Goal: Obtain resource: Download file/media

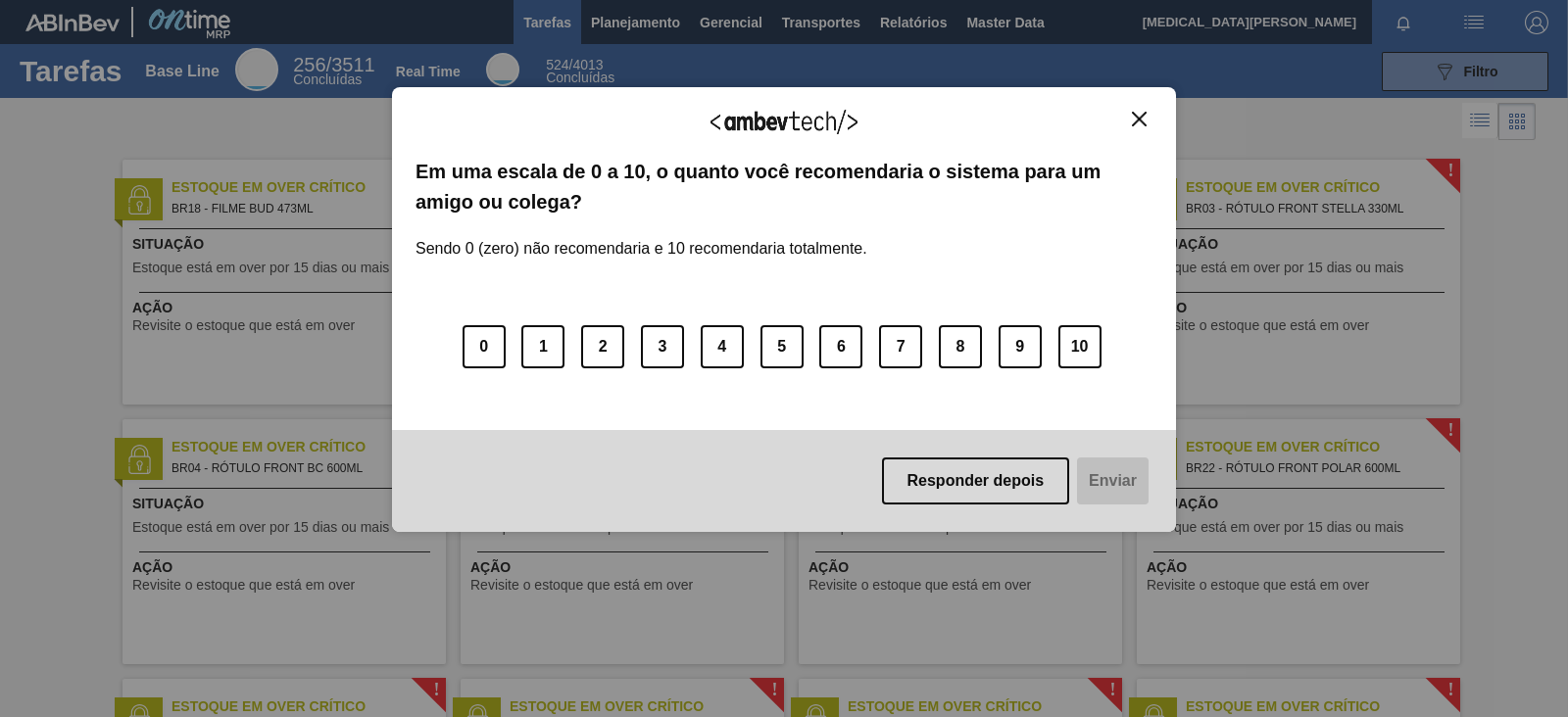
click at [1146, 114] on img "Close" at bounding box center [1139, 118] width 15 height 15
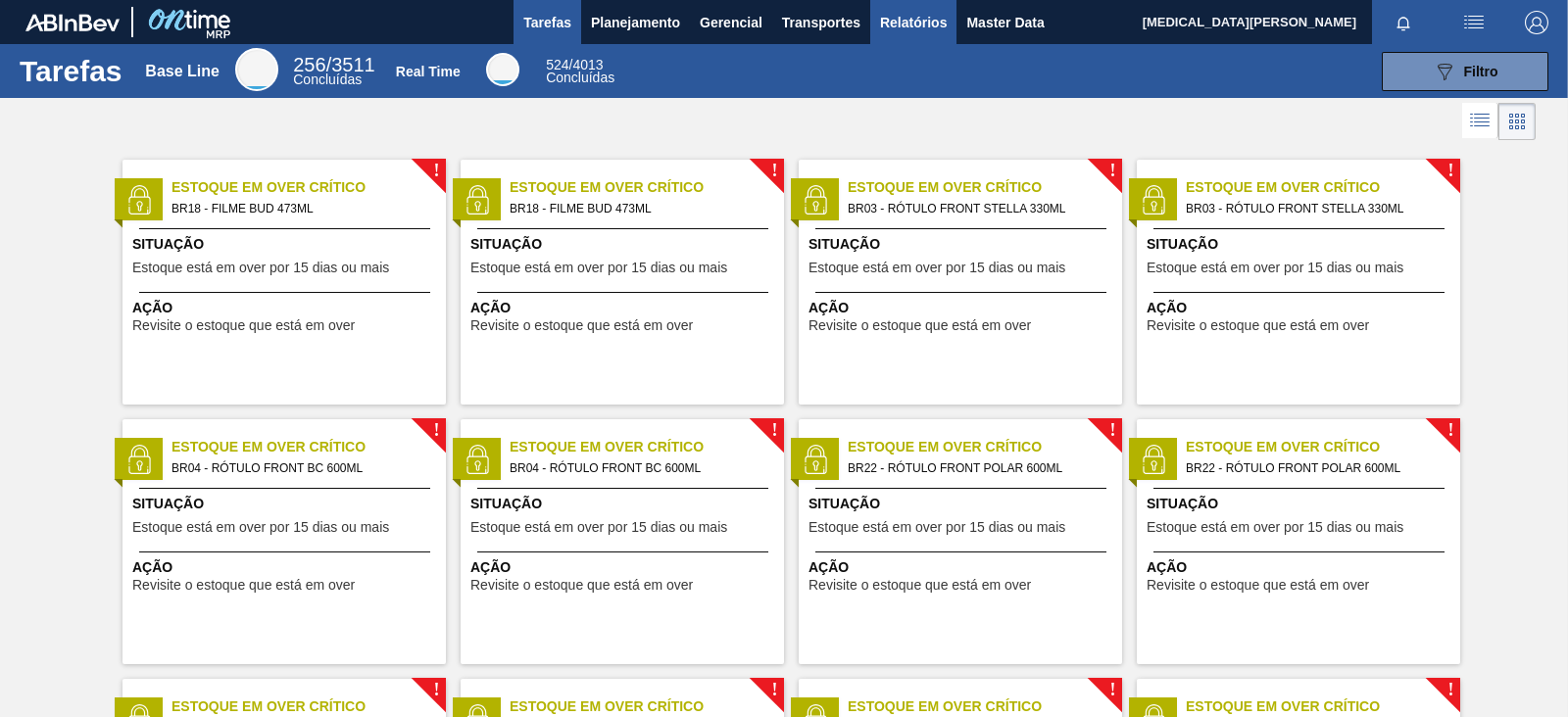
click at [936, 28] on span "Relatórios" at bounding box center [913, 23] width 67 height 24
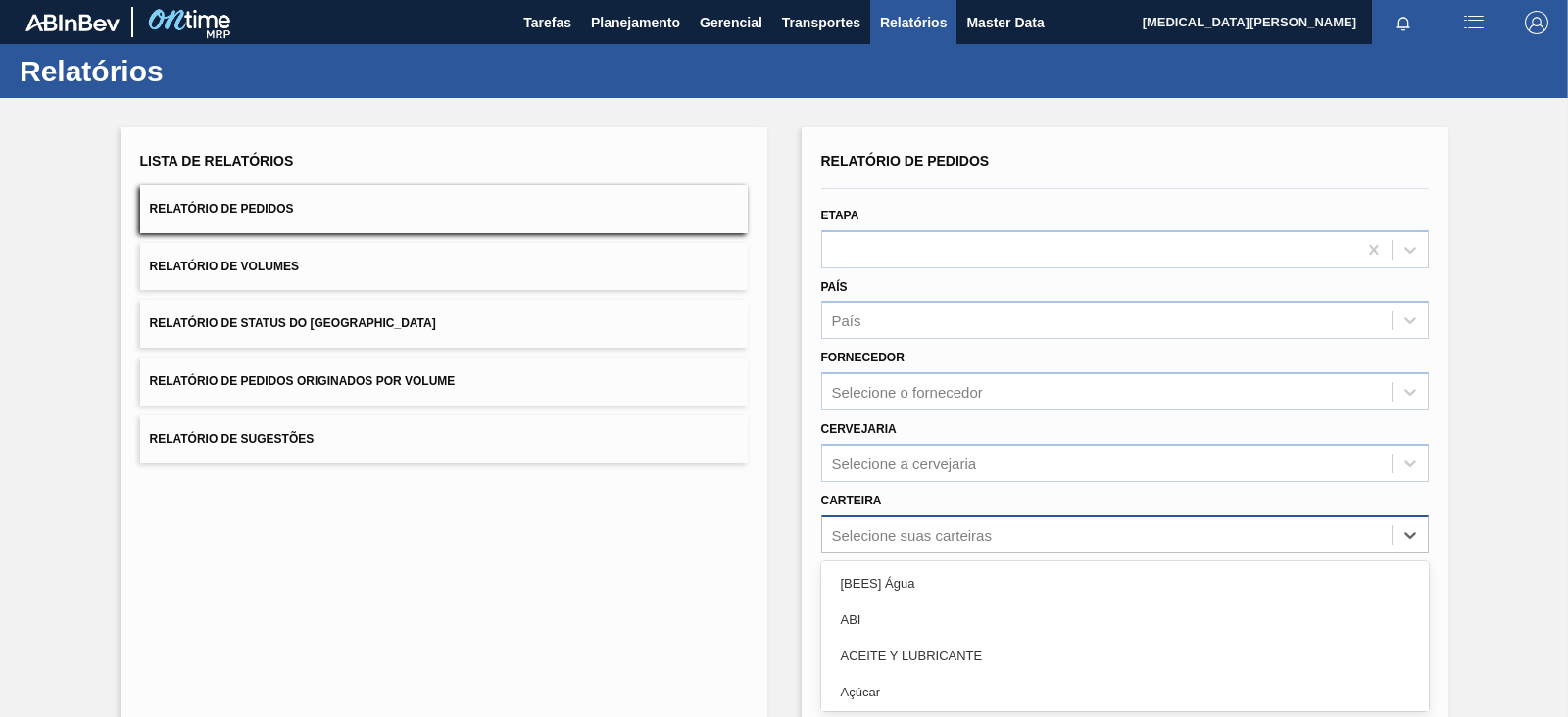
click at [876, 518] on div "option ABI focused, 2 of 101. 101 results available. Use Up and Down to choose …" at bounding box center [1125, 534] width 608 height 38
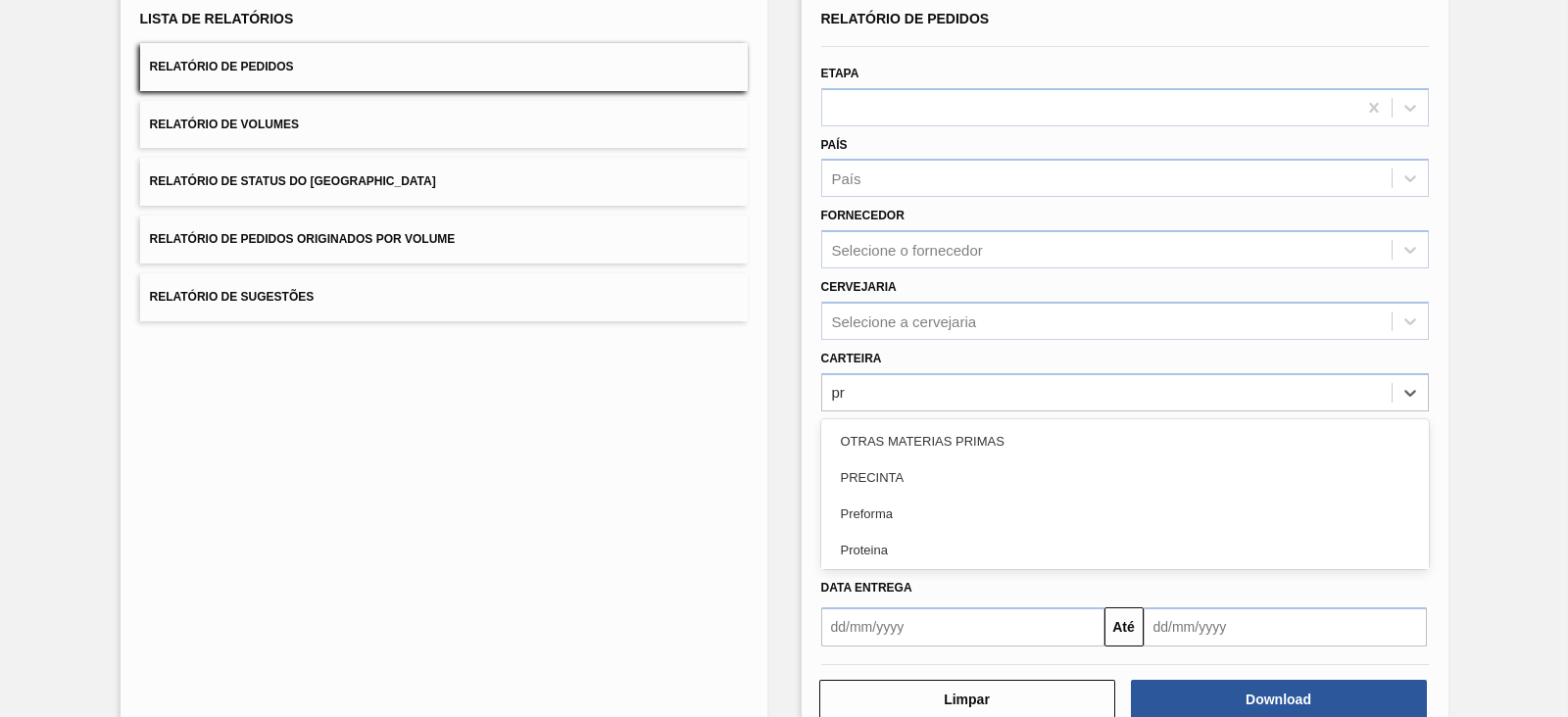
type input "pre"
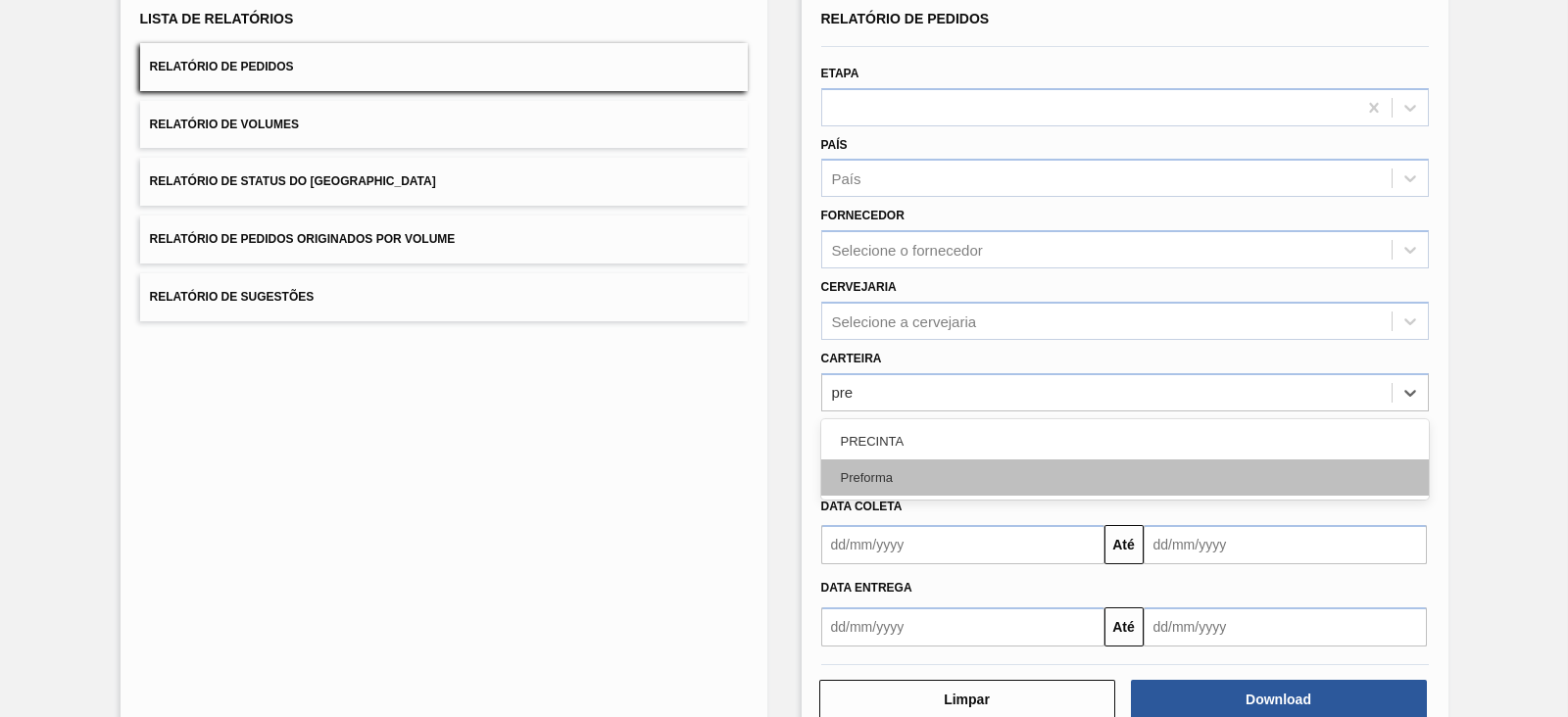
click at [883, 466] on div "Preforma" at bounding box center [1125, 478] width 608 height 36
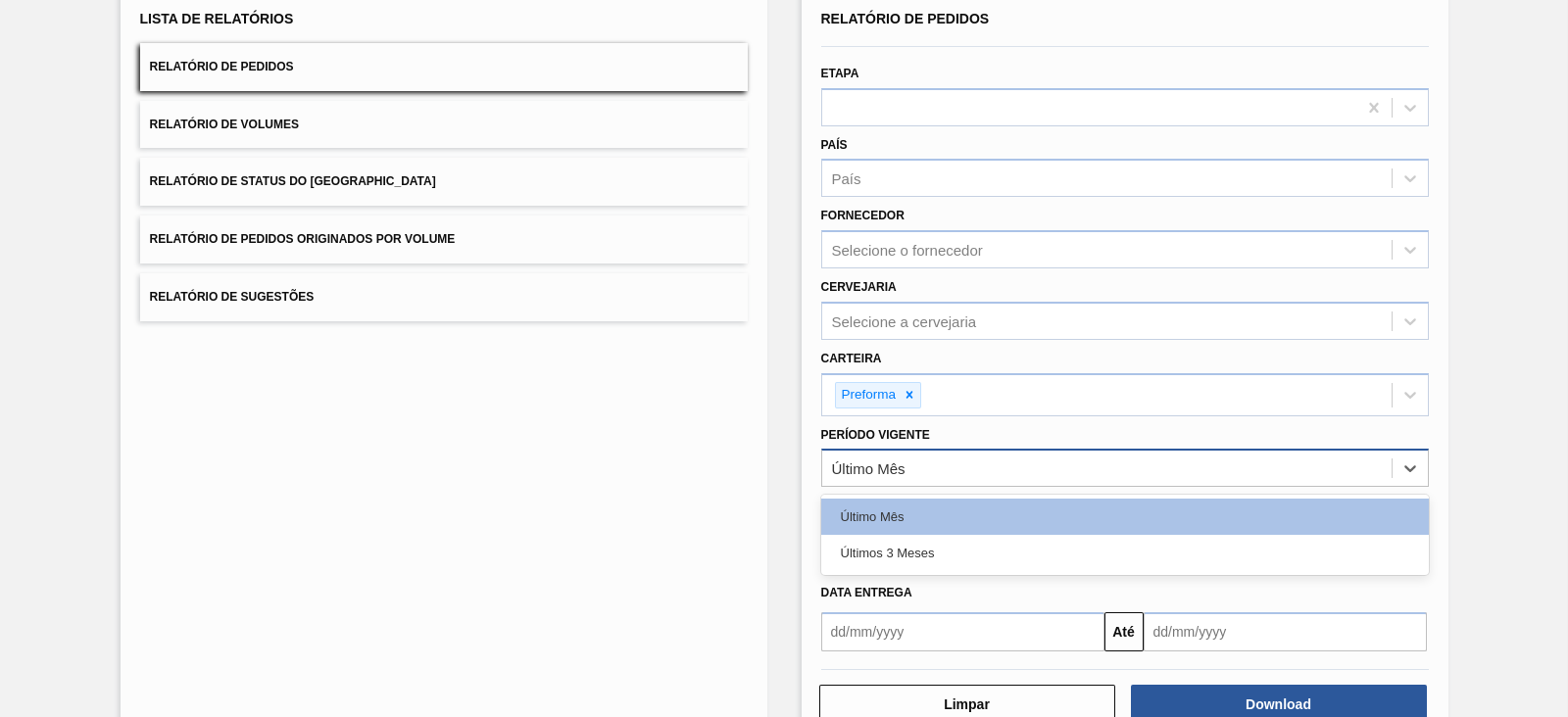
click at [914, 468] on div "Último Mês" at bounding box center [1107, 469] width 569 height 29
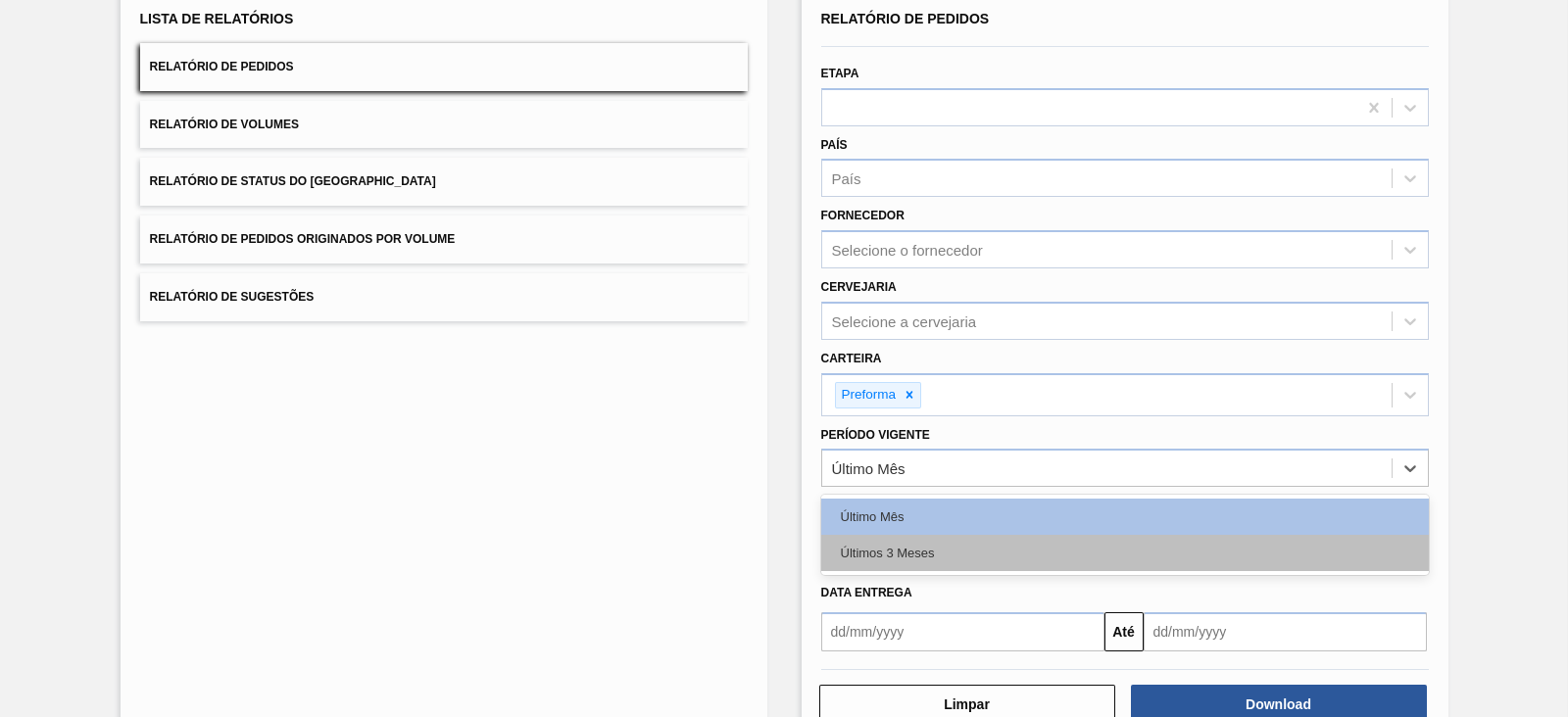
click at [897, 550] on div "Últimos 3 Meses" at bounding box center [1125, 553] width 608 height 36
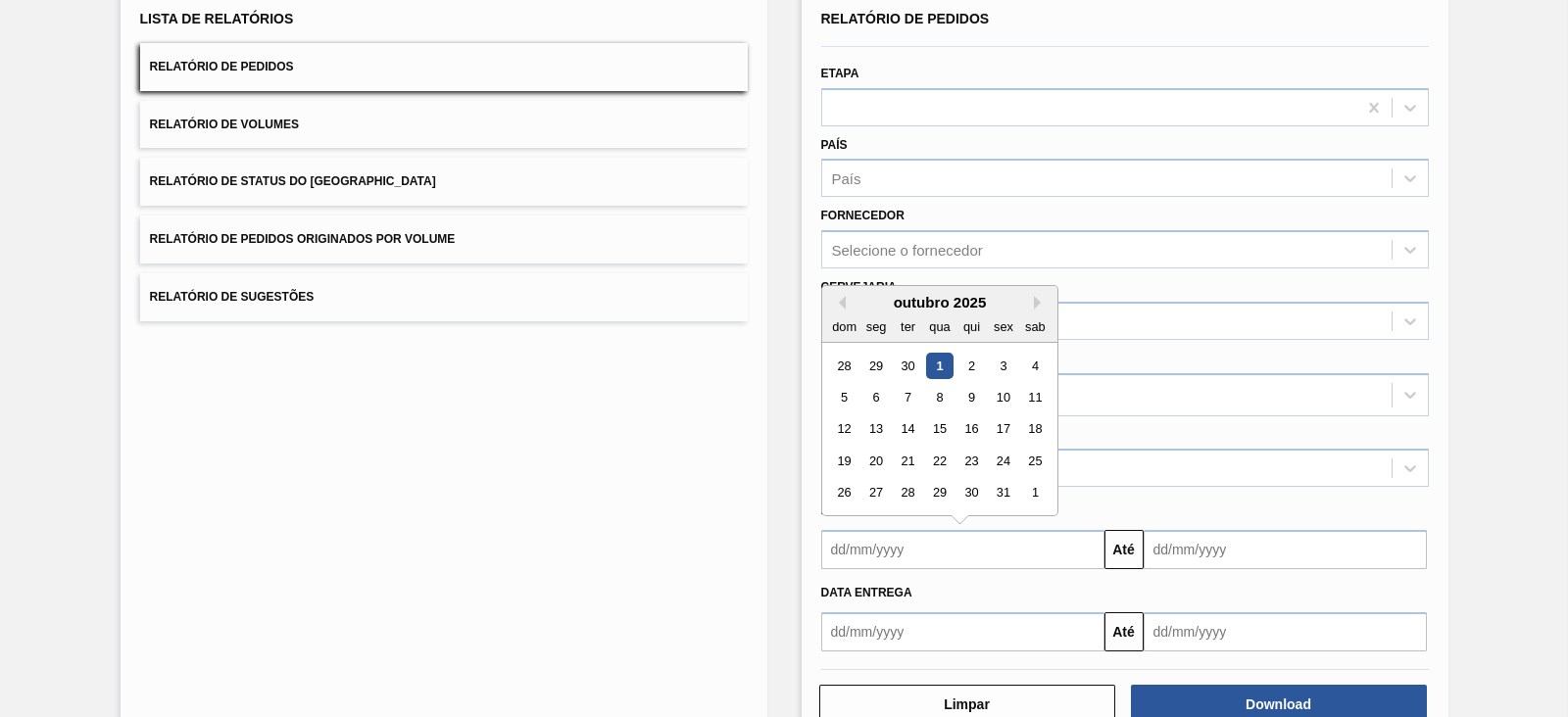
click at [894, 546] on input "text" at bounding box center [962, 550] width 283 height 39
click at [846, 301] on div "outubro 2025" at bounding box center [940, 301] width 235 height 17
click at [838, 298] on button "Previous Month" at bounding box center [839, 302] width 14 height 14
click at [871, 362] on div "1" at bounding box center [875, 365] width 27 height 27
type input "[DATE]"
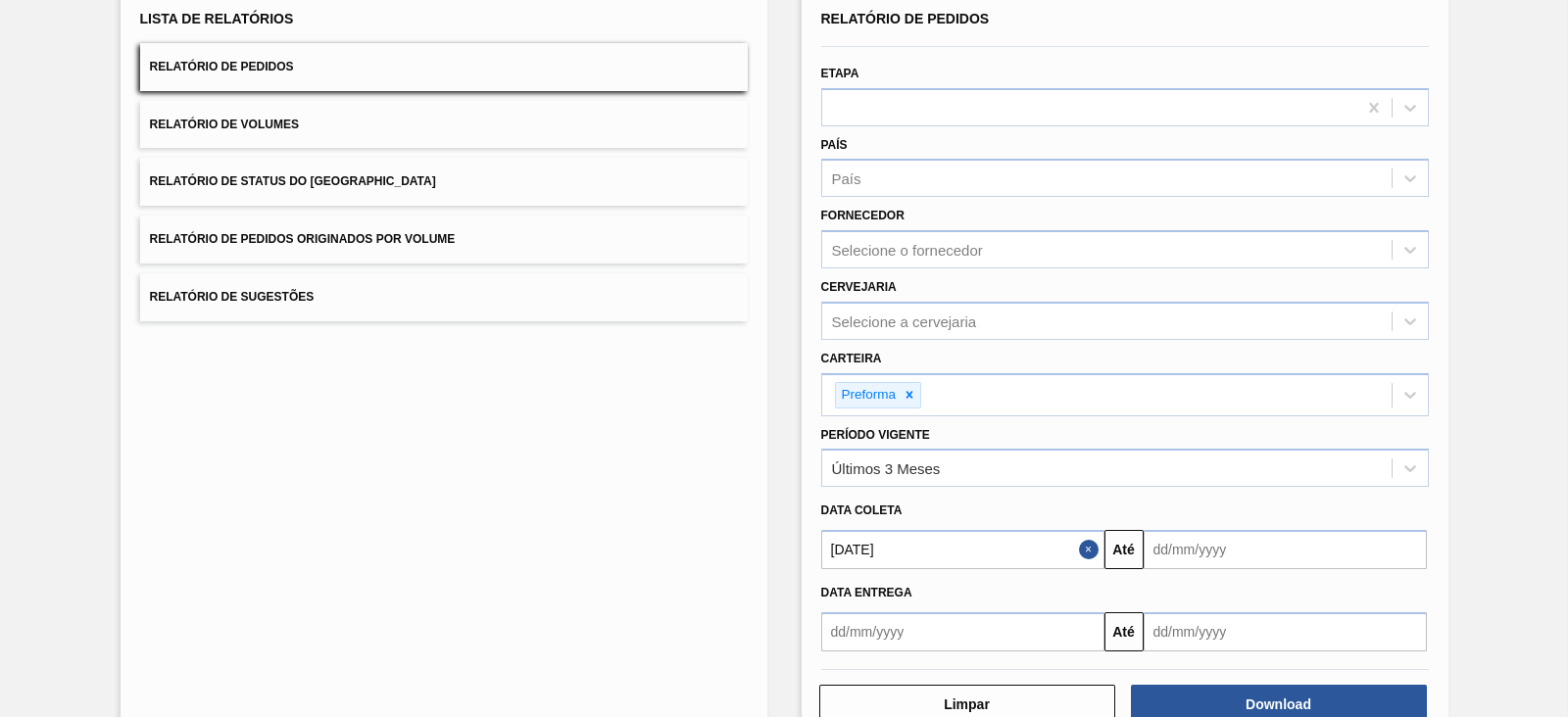
click at [1303, 542] on input "text" at bounding box center [1284, 550] width 283 height 39
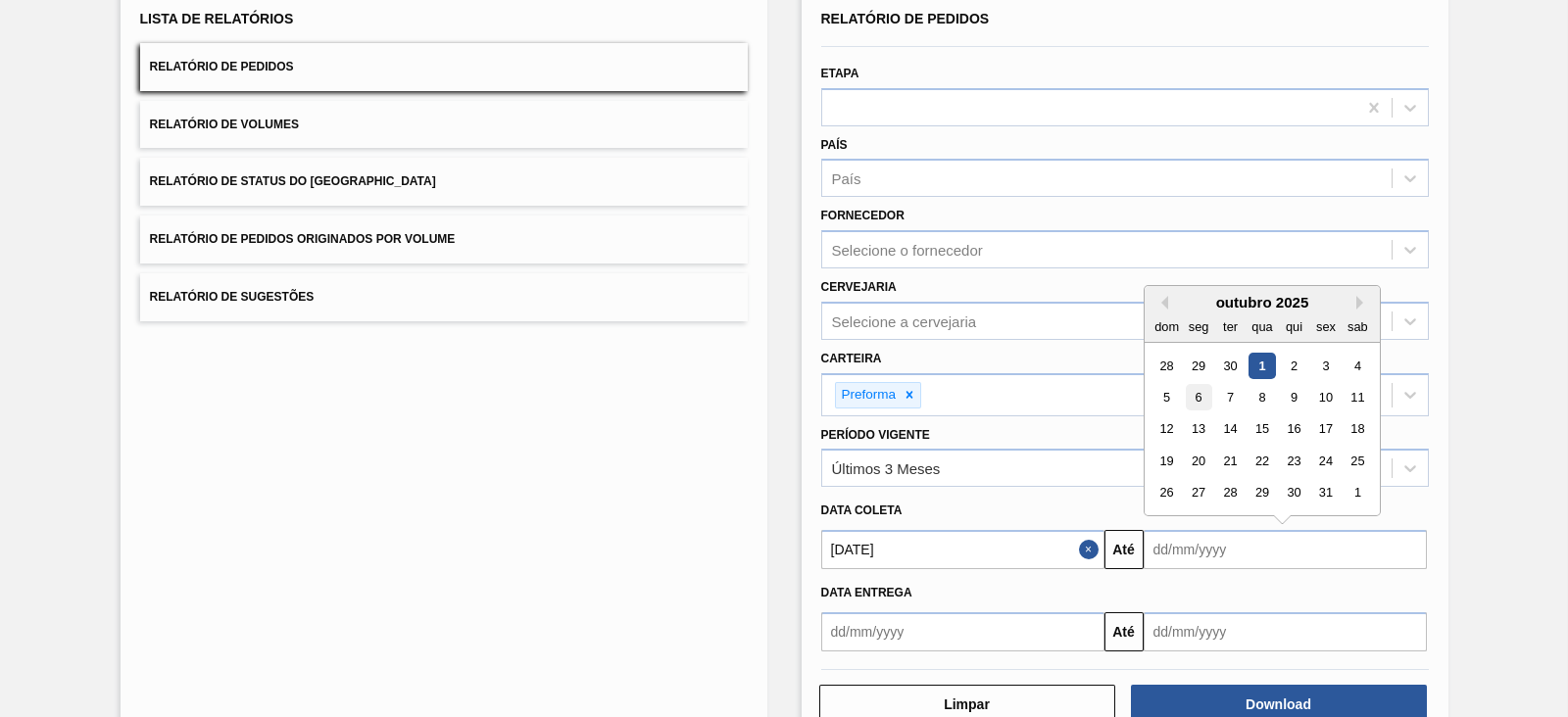
click at [1198, 389] on div "6" at bounding box center [1198, 397] width 27 height 27
type input "06/10/2025"
click at [1288, 540] on input "06/10/2025" at bounding box center [1284, 550] width 283 height 39
click at [1411, 541] on button "Close" at bounding box center [1413, 550] width 26 height 39
click at [1334, 551] on input "text" at bounding box center [1284, 550] width 283 height 39
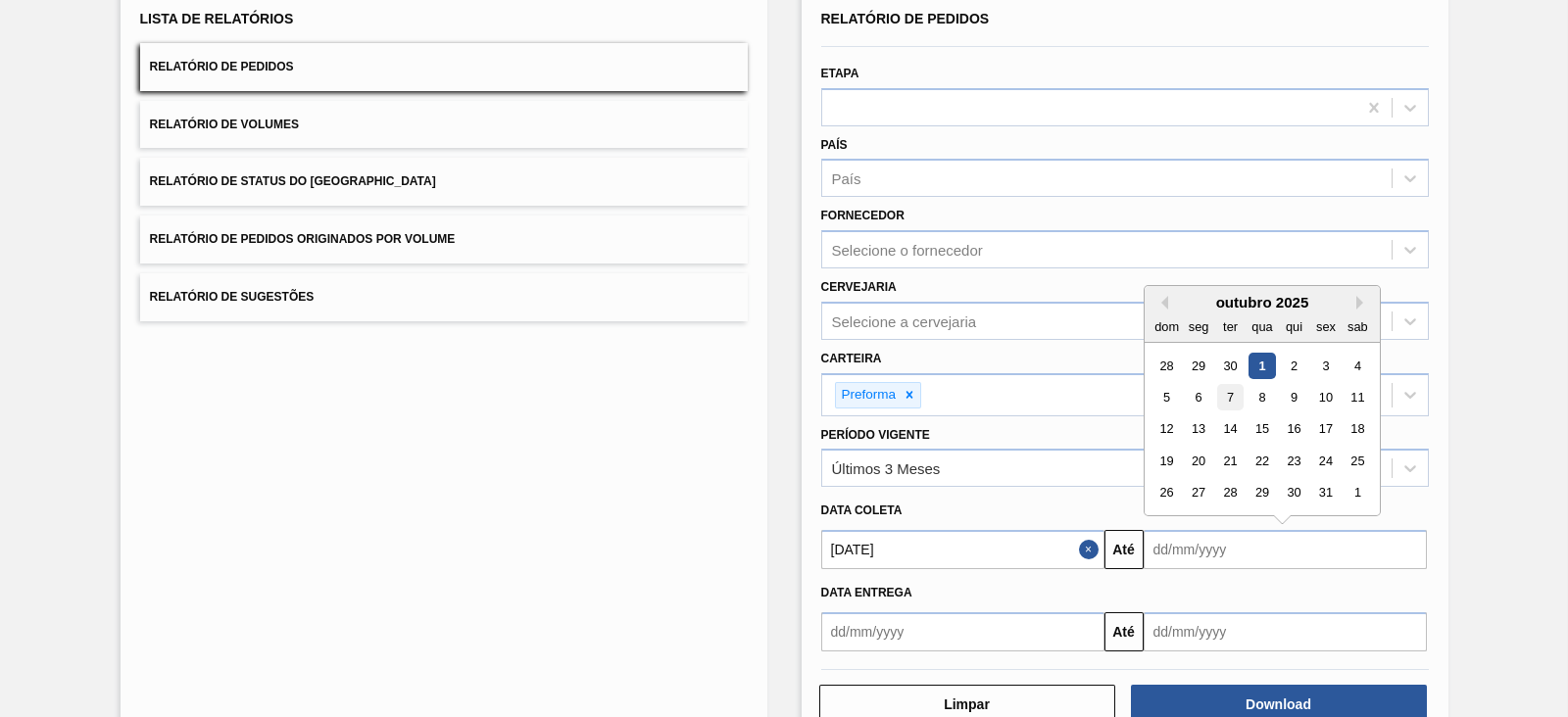
click at [1229, 399] on div "7" at bounding box center [1228, 397] width 27 height 27
type input "[DATE]"
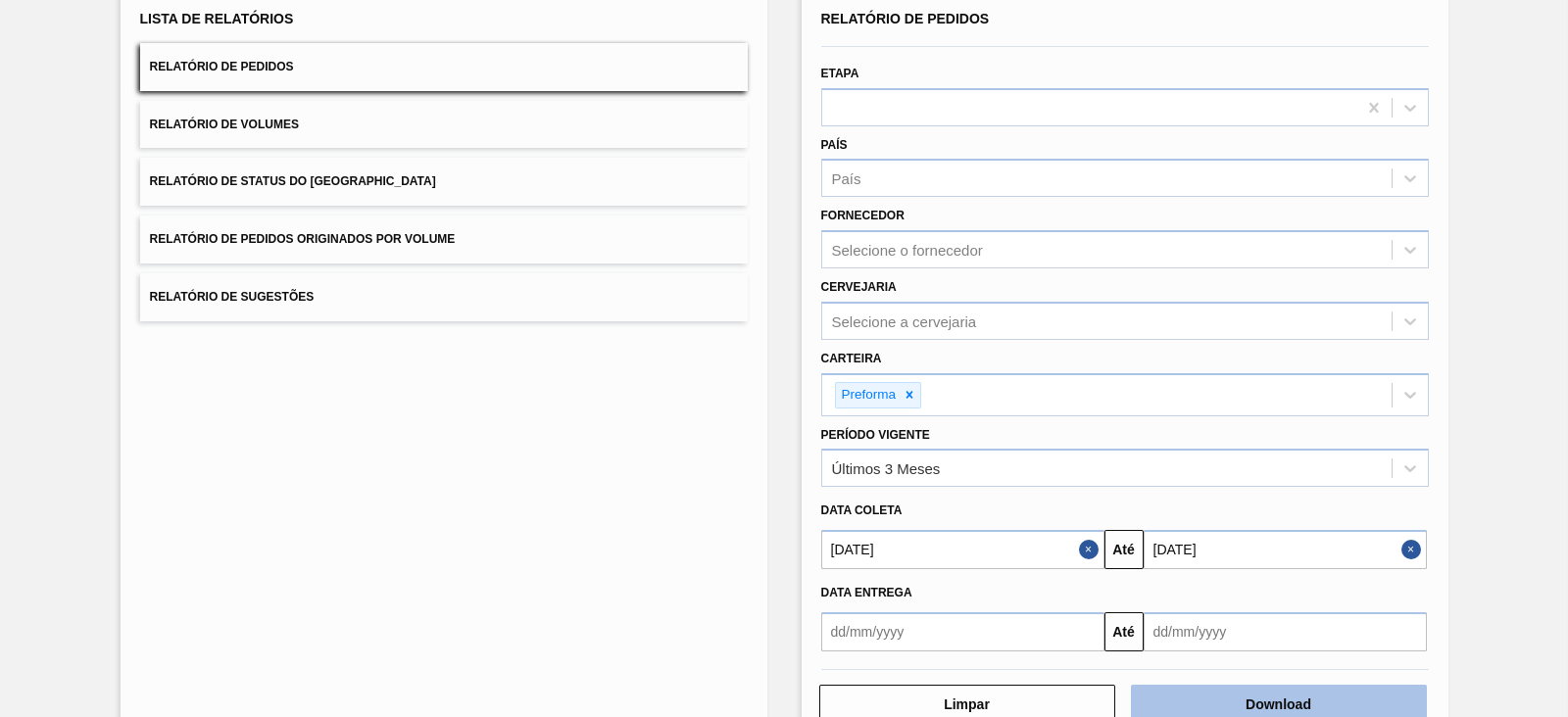
click at [1297, 703] on button "Download" at bounding box center [1278, 704] width 295 height 39
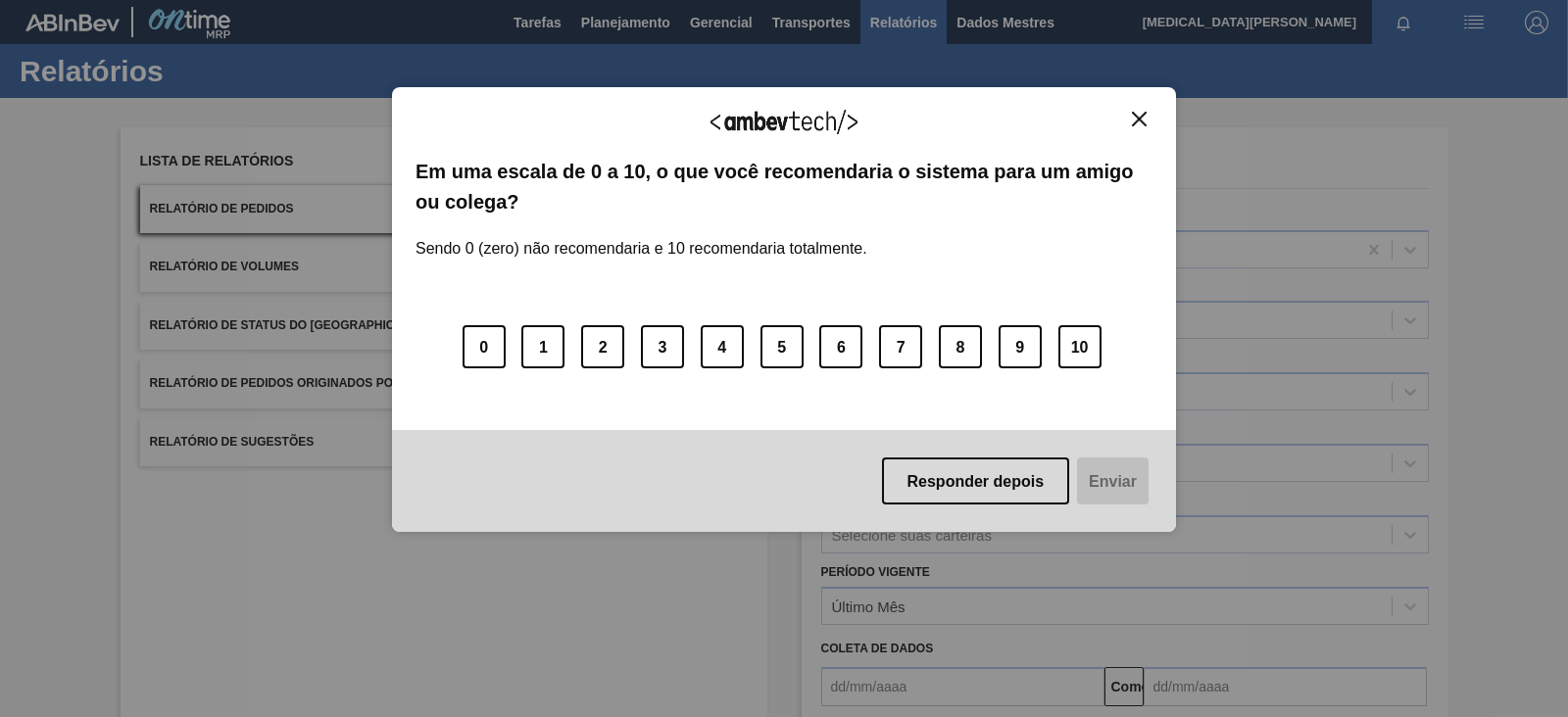
click at [1551, 617] on div "Agradecemos seu feedback! Em uma escala de 0 a 10, o que você recomendaria o si…" at bounding box center [784, 358] width 1568 height 717
click at [1142, 108] on div "Agradecemos seu feedback! Em uma escala de 0 a 10, o que você recomendaria o si…" at bounding box center [784, 310] width 784 height 445
click at [1137, 120] on img "Fechar" at bounding box center [1139, 118] width 15 height 15
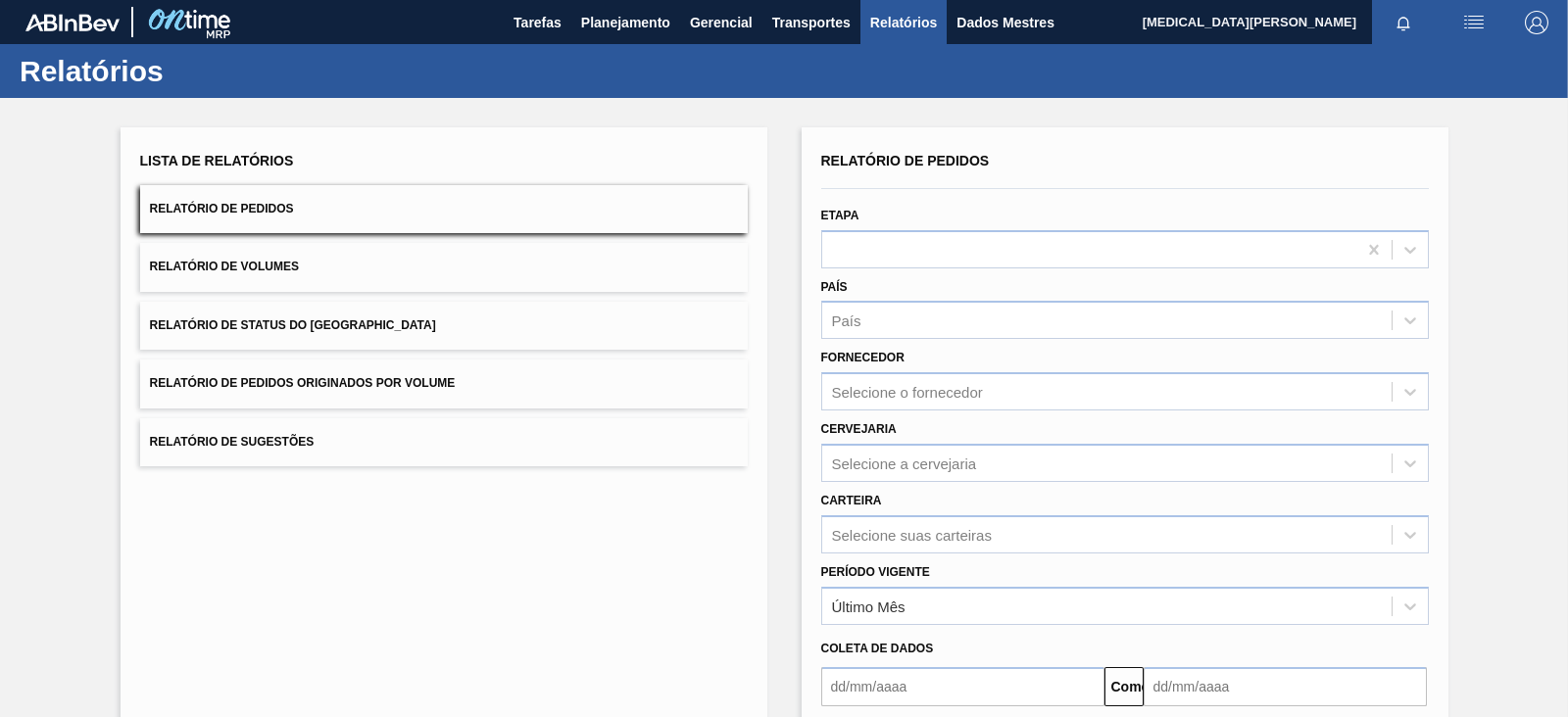
click at [943, 469] on div "Selecione a cervejaria" at bounding box center [1125, 463] width 608 height 38
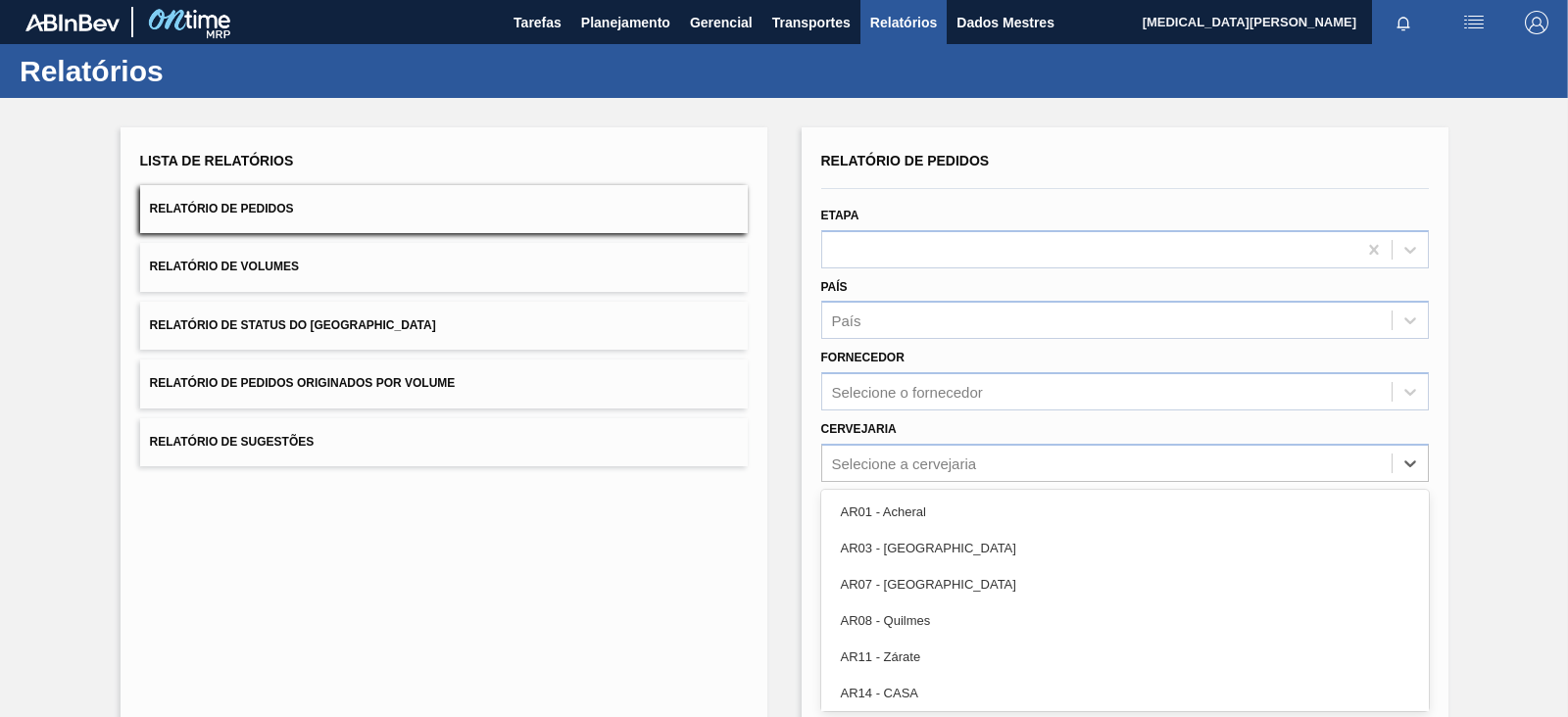
scroll to position [73, 0]
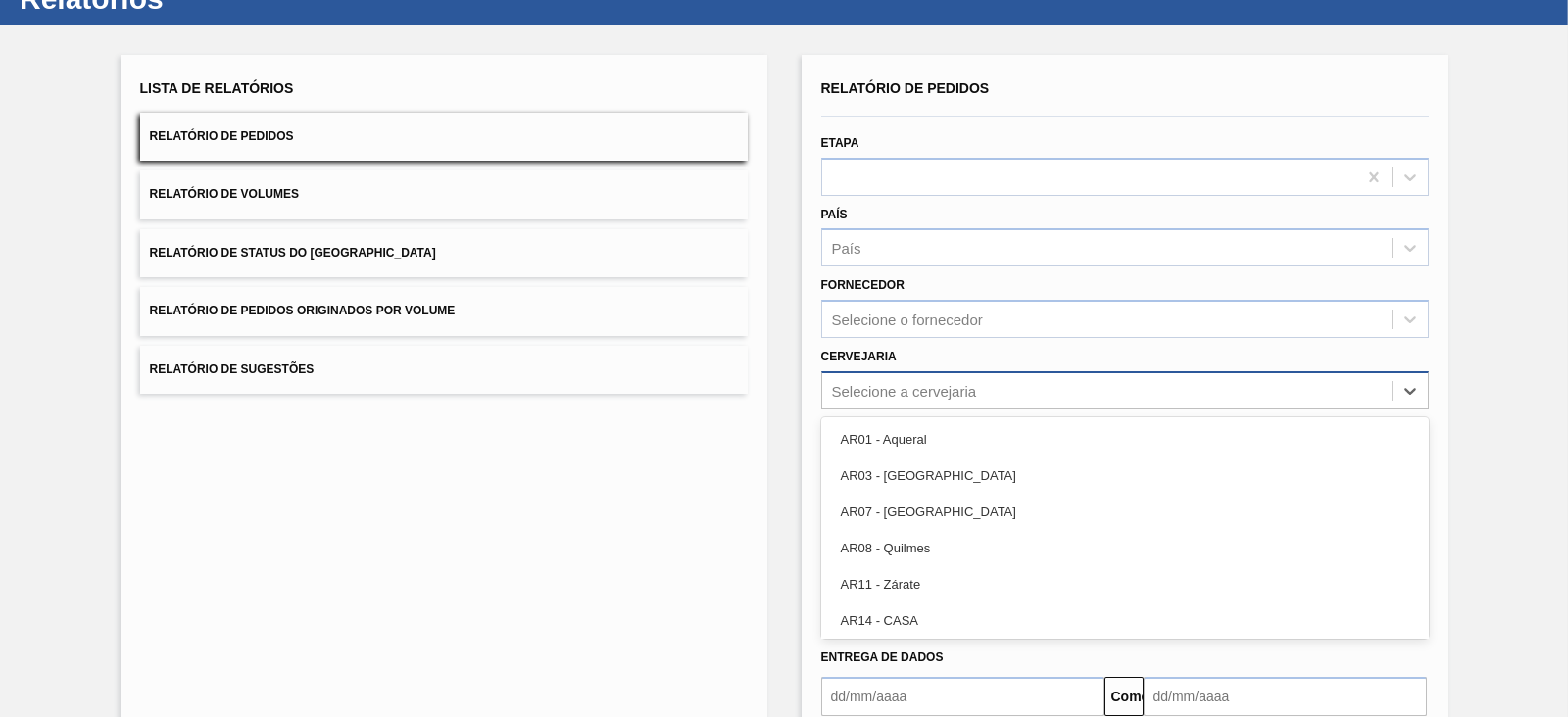
click at [916, 371] on div "Selecione a cervejaria" at bounding box center [1125, 390] width 608 height 38
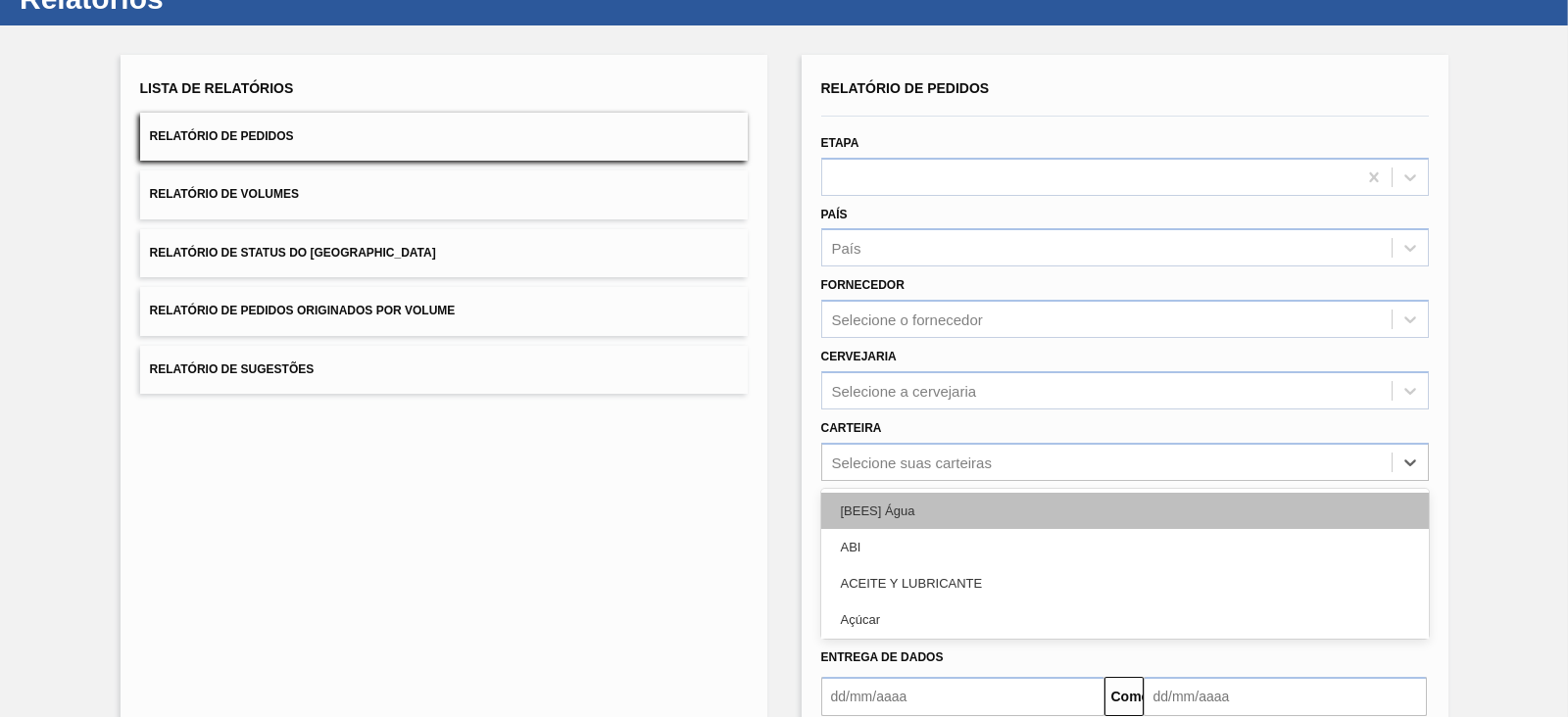
drag, startPoint x: 884, startPoint y: 458, endPoint x: 874, endPoint y: 454, distance: 10.8
click at [884, 459] on div "option [BEES] Água focused, 1 of 101. 101 results available. Use Up and Down to…" at bounding box center [1125, 462] width 608 height 38
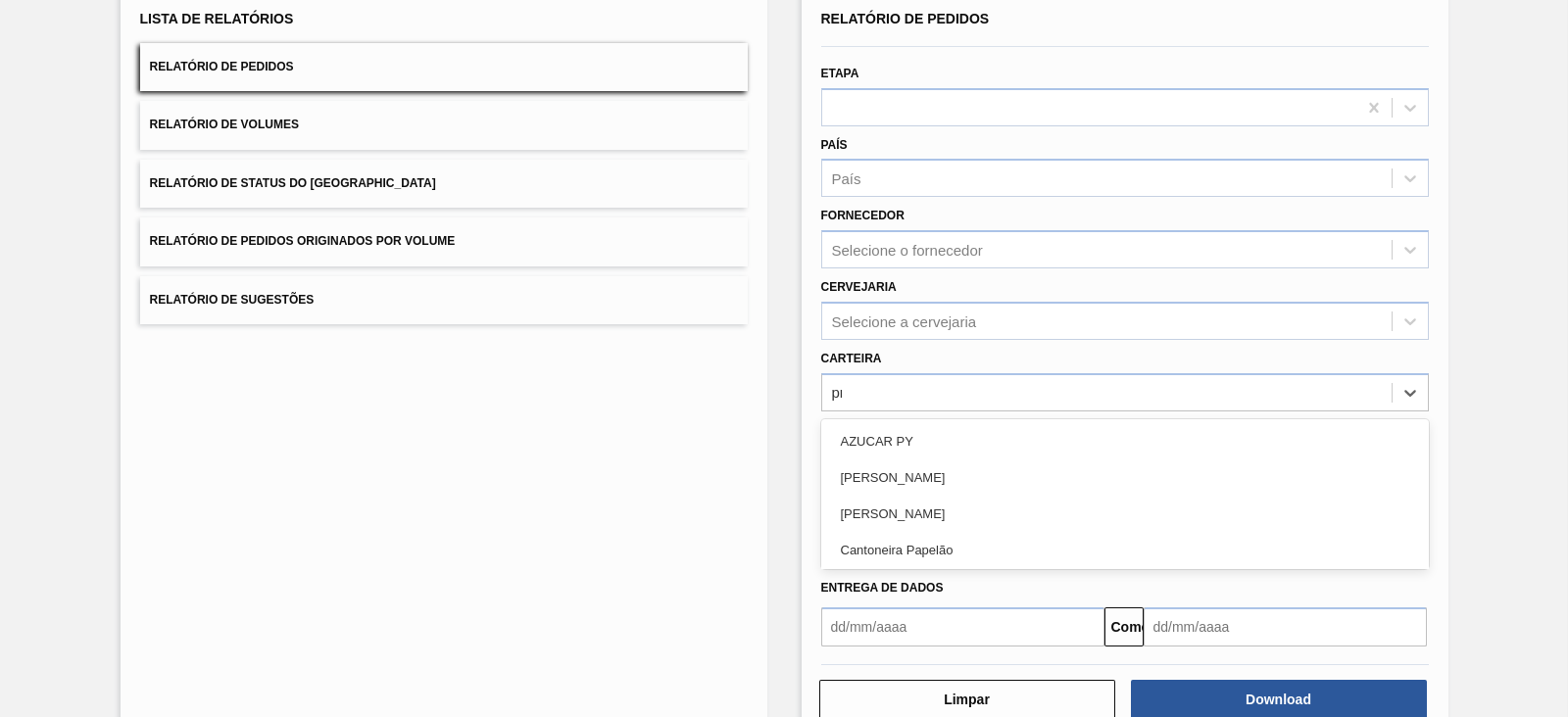
type input "pre"
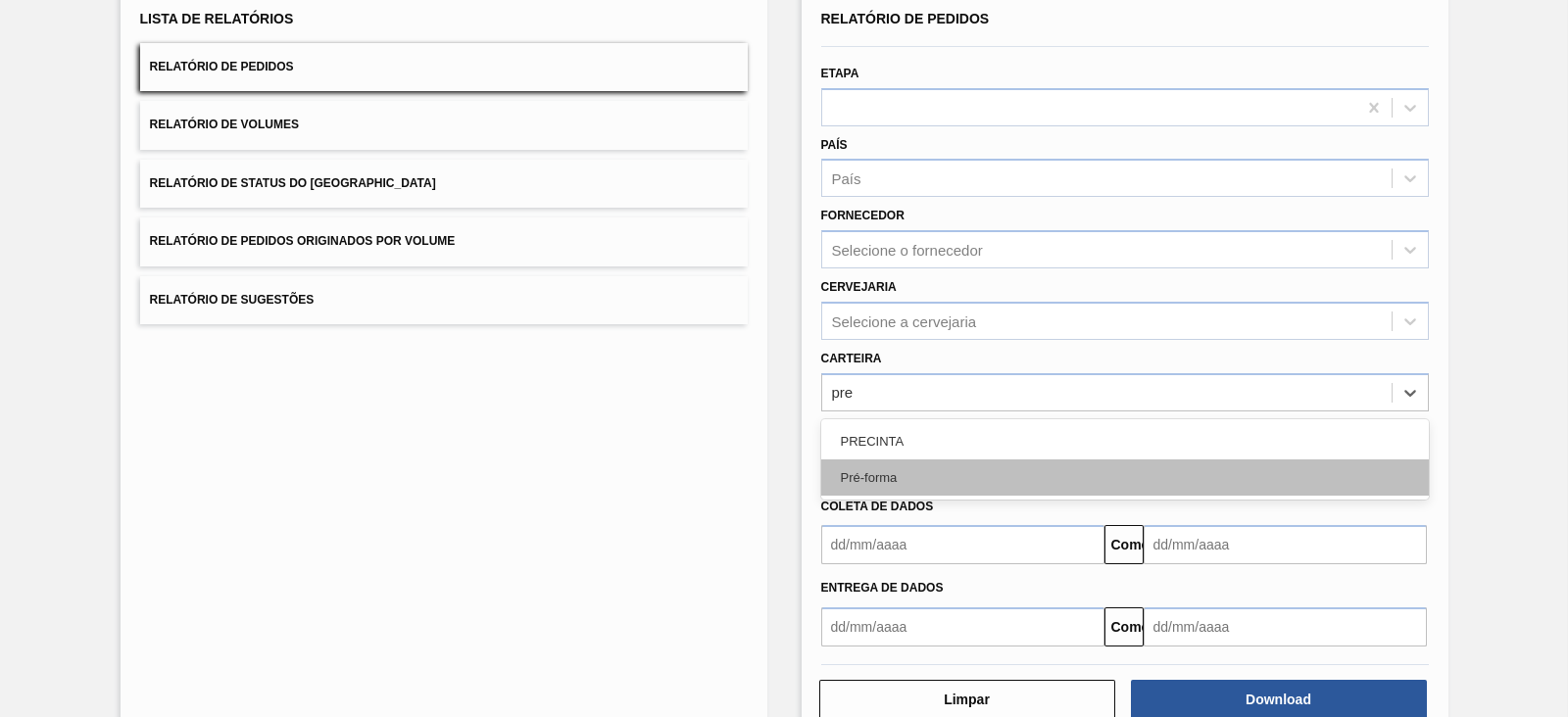
click at [896, 476] on div "Pré-forma" at bounding box center [1125, 478] width 608 height 36
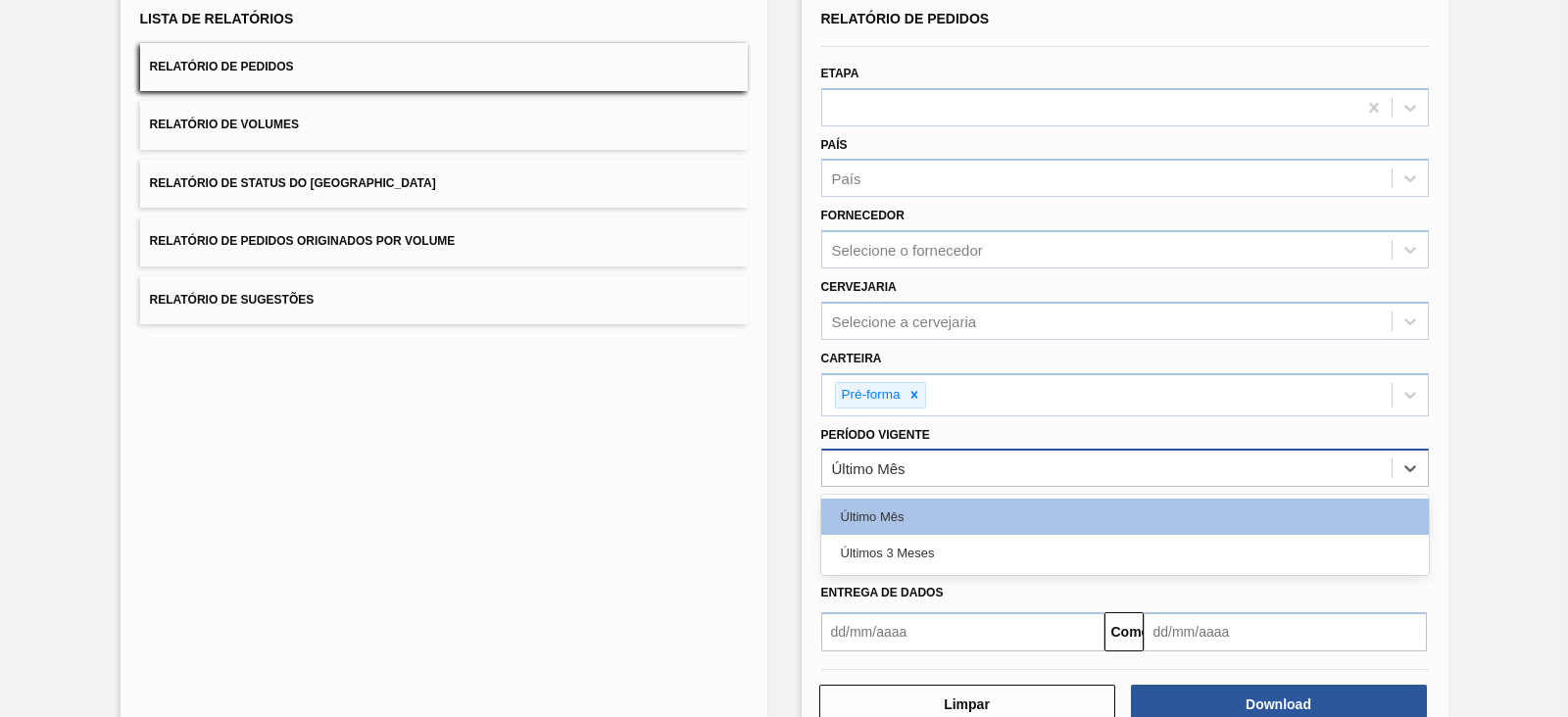
click at [915, 458] on div "Último Mês" at bounding box center [1107, 469] width 569 height 29
click at [942, 550] on div "Últimos 3 meses" at bounding box center [1125, 553] width 608 height 36
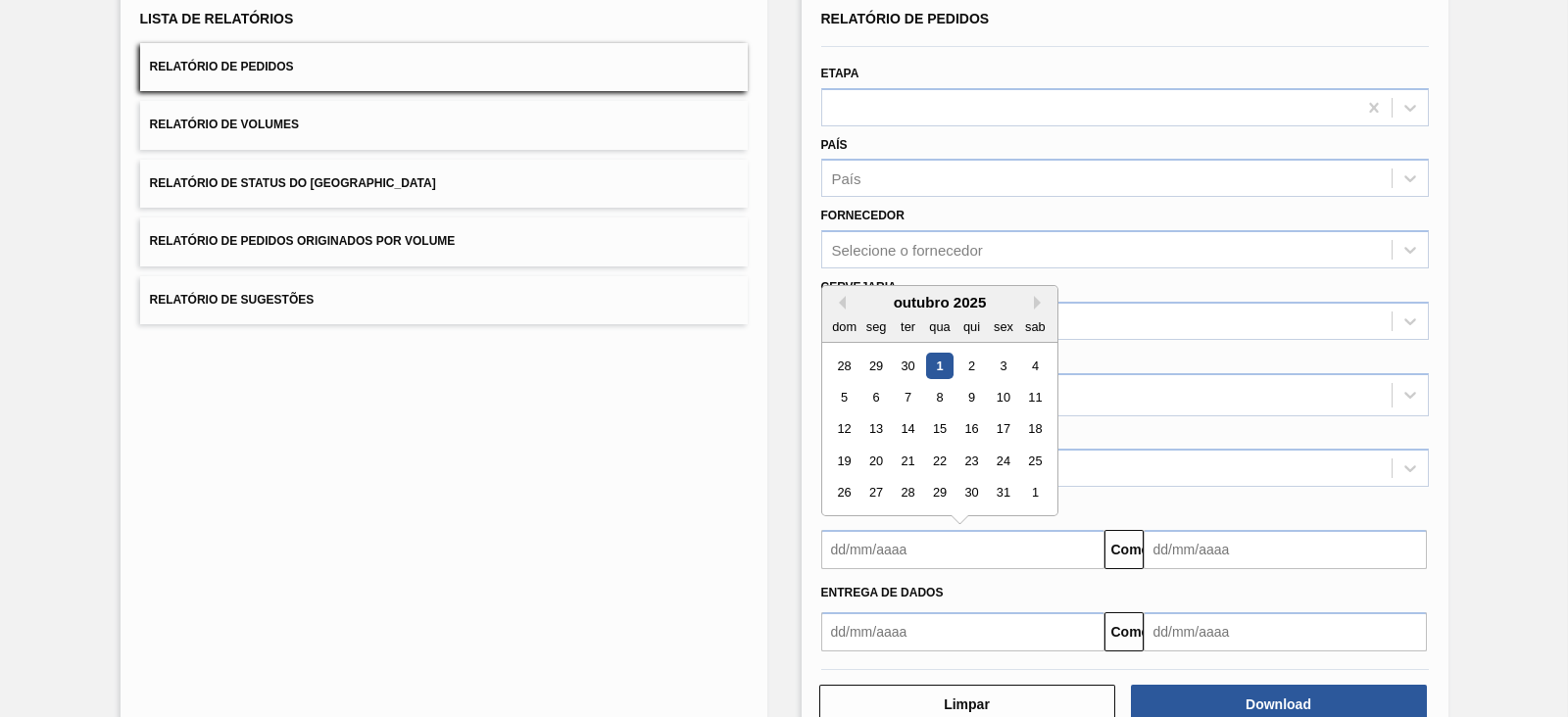
click at [940, 548] on input "text" at bounding box center [962, 550] width 283 height 39
click at [842, 293] on div "outubro de 2025" at bounding box center [940, 301] width 235 height 17
click at [839, 295] on button "Mês anterior" at bounding box center [839, 302] width 14 height 14
click at [874, 358] on div "1" at bounding box center [875, 365] width 27 height 27
type input "[DATE]"
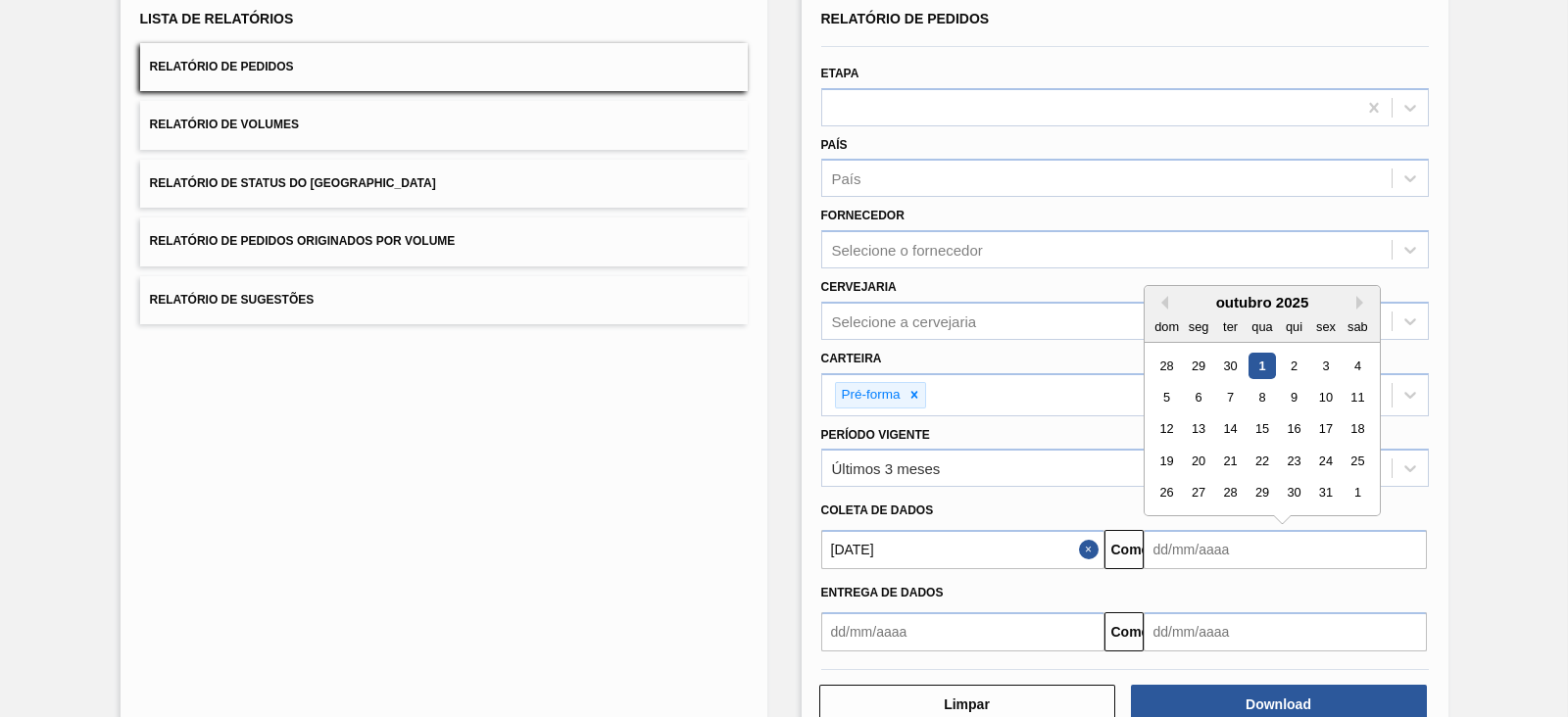
click at [1342, 543] on input "text" at bounding box center [1284, 550] width 283 height 39
click at [1226, 394] on font "7" at bounding box center [1229, 397] width 7 height 15
type input "[DATE]"
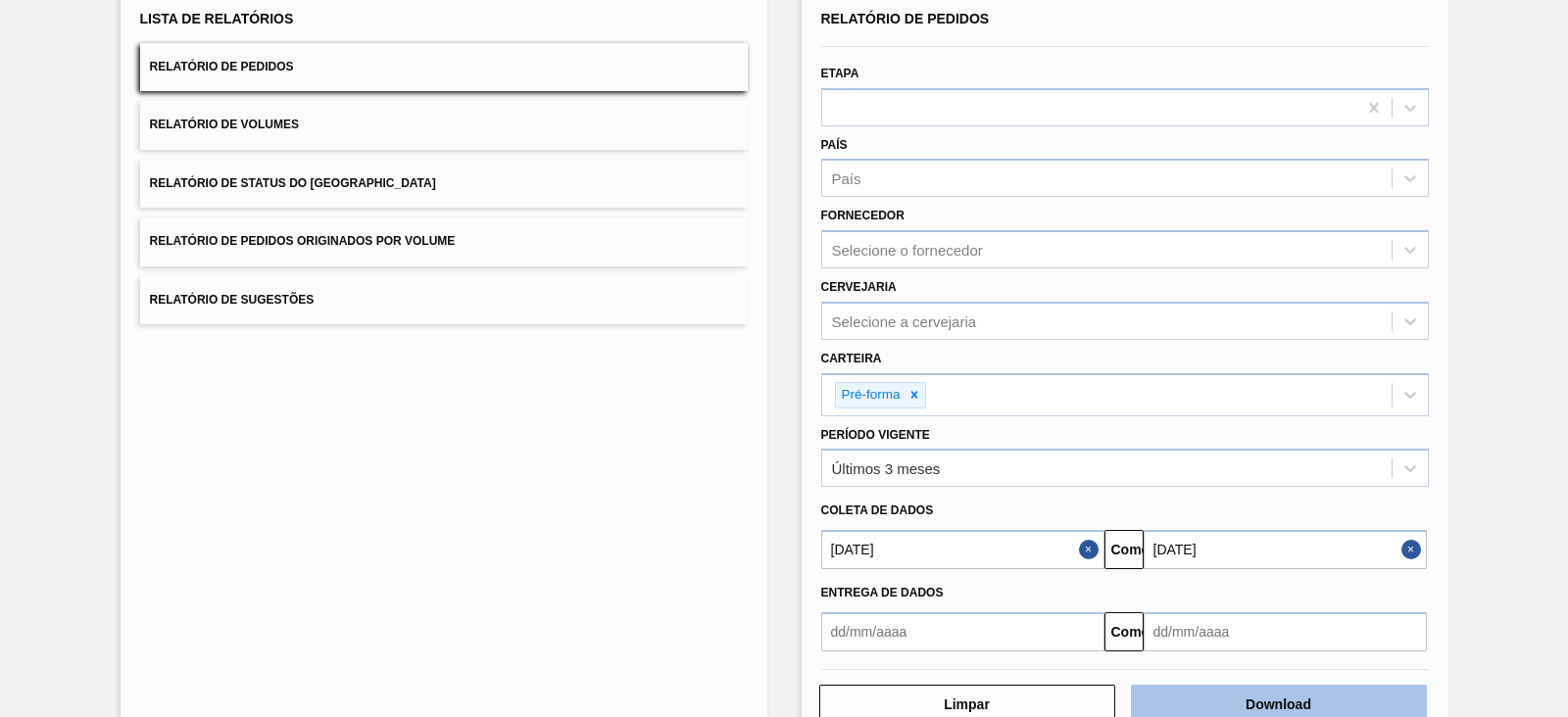
click at [1293, 706] on font "Download" at bounding box center [1277, 704] width 66 height 16
